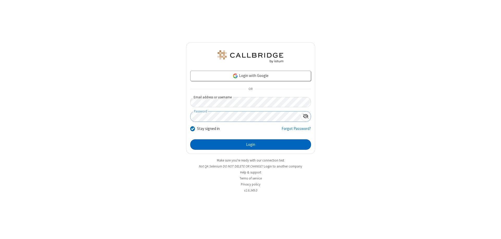
click at [250, 144] on button "Login" at bounding box center [250, 144] width 121 height 10
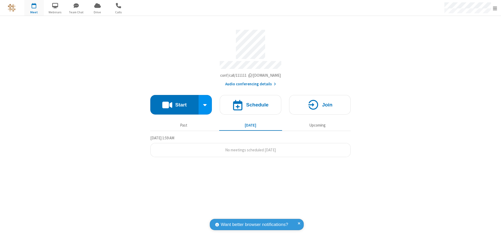
click at [495, 8] on span "Open menu" at bounding box center [494, 8] width 4 height 5
click at [464, 35] on div "Settings" at bounding box center [464, 35] width 73 height 14
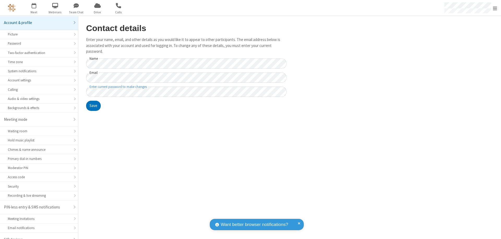
scroll to position [7, 0]
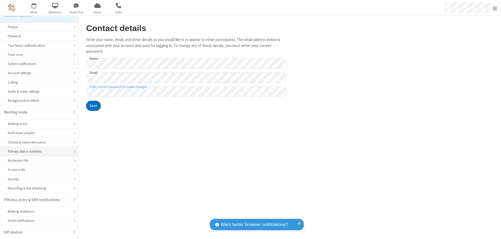
click at [37, 151] on div "Primary dial-in numbers" at bounding box center [39, 151] width 62 height 5
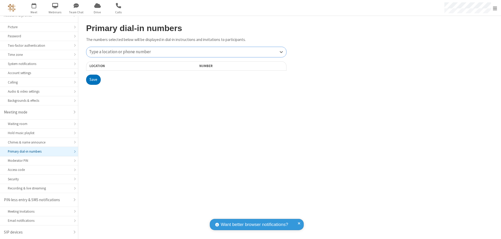
click at [186, 52] on div "Type a location or phone number" at bounding box center [186, 52] width 200 height 10
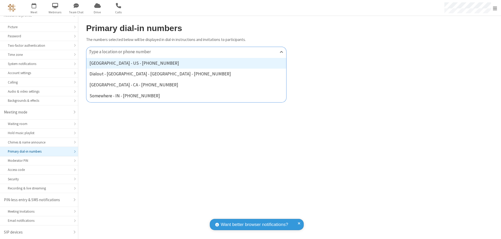
type input "[PHONE_NUMBER]"
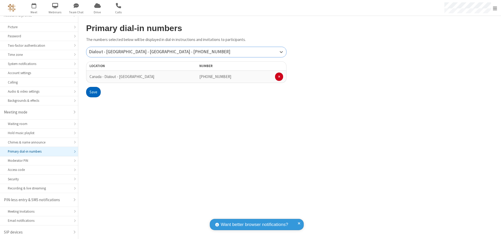
click at [93, 92] on button "Save" at bounding box center [93, 92] width 15 height 10
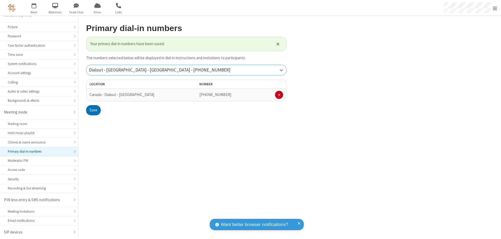
click at [186, 70] on div "Dialout - [GEOGRAPHIC_DATA] - [GEOGRAPHIC_DATA] - [PHONE_NUMBER]" at bounding box center [186, 70] width 200 height 10
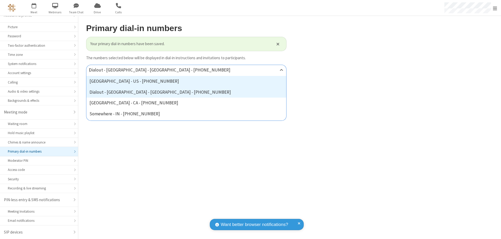
type input "[PHONE_NUMBER]"
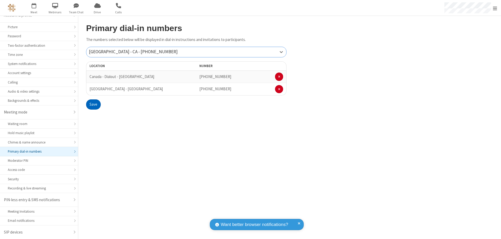
click at [93, 104] on button "Save" at bounding box center [93, 104] width 15 height 10
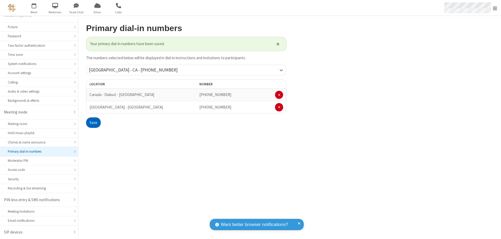
click at [495, 8] on span "Open menu" at bounding box center [494, 8] width 4 height 5
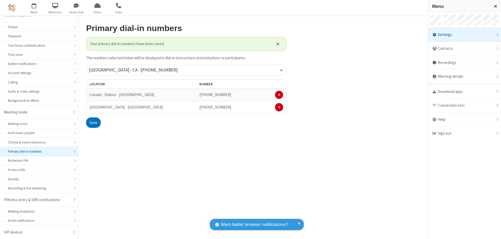
click at [464, 35] on div "Settings" at bounding box center [464, 35] width 73 height 14
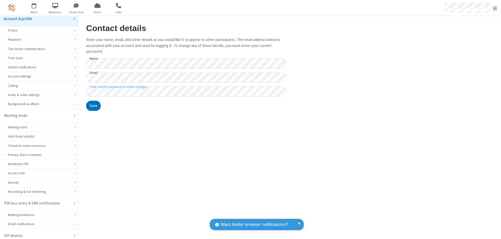
scroll to position [7, 0]
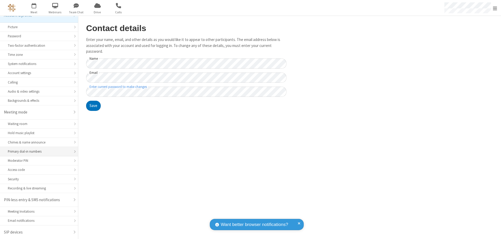
click at [37, 151] on div "Primary dial-in numbers" at bounding box center [39, 151] width 62 height 5
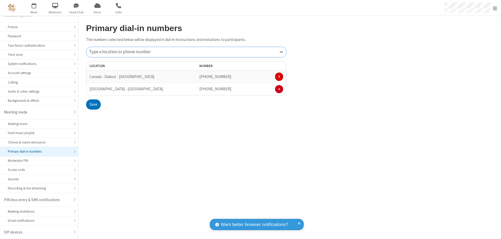
click at [279, 77] on span at bounding box center [279, 76] width 2 height 3
click at [93, 92] on button "Save" at bounding box center [93, 92] width 15 height 10
